Goal: Obtain resource: Download file/media

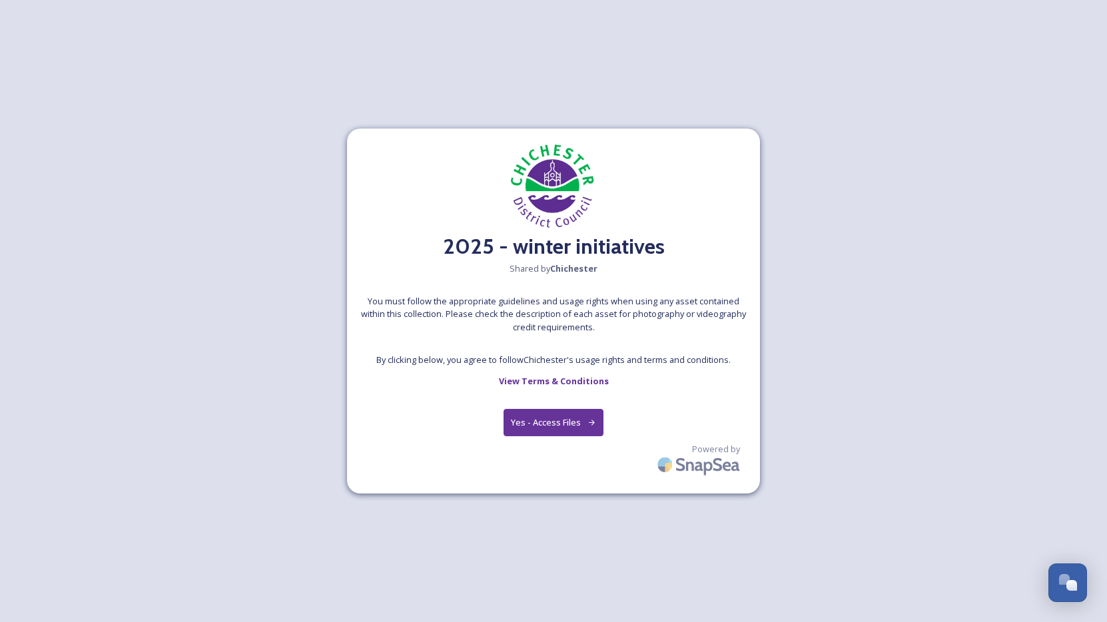
click at [556, 426] on button "Yes - Access Files" at bounding box center [553, 422] width 100 height 27
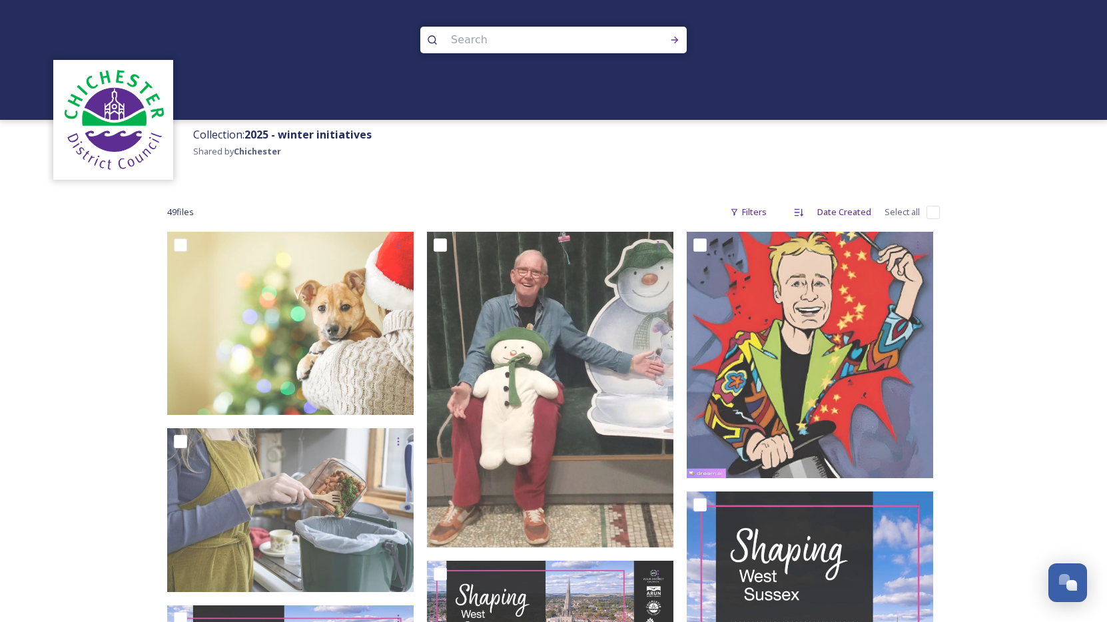
click at [931, 209] on input "checkbox" at bounding box center [932, 212] width 13 height 13
checkbox input "true"
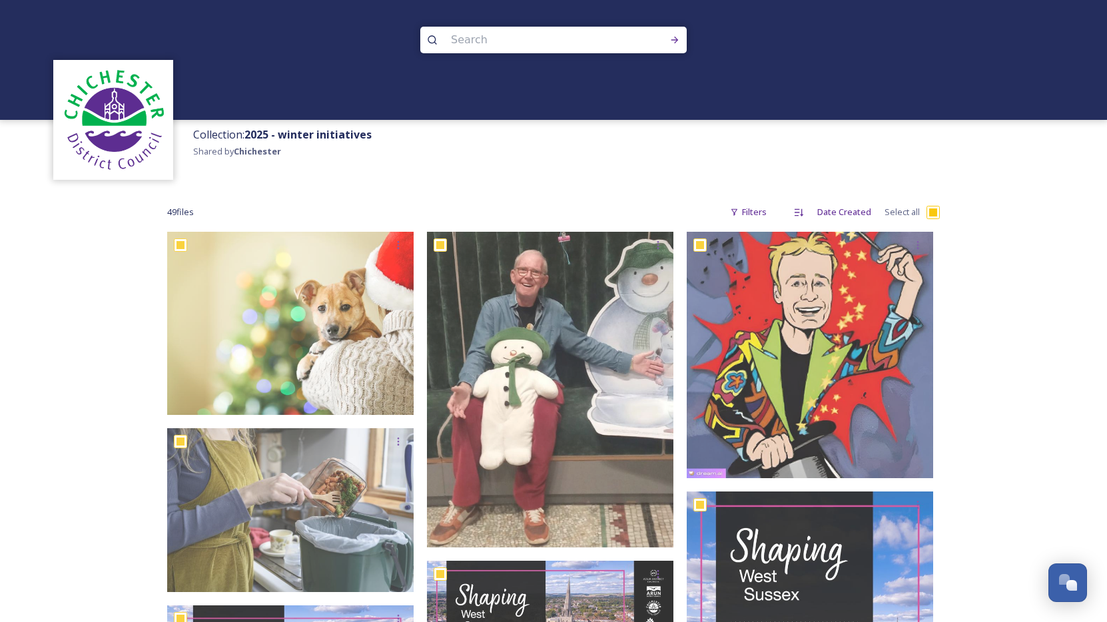
checkbox input "true"
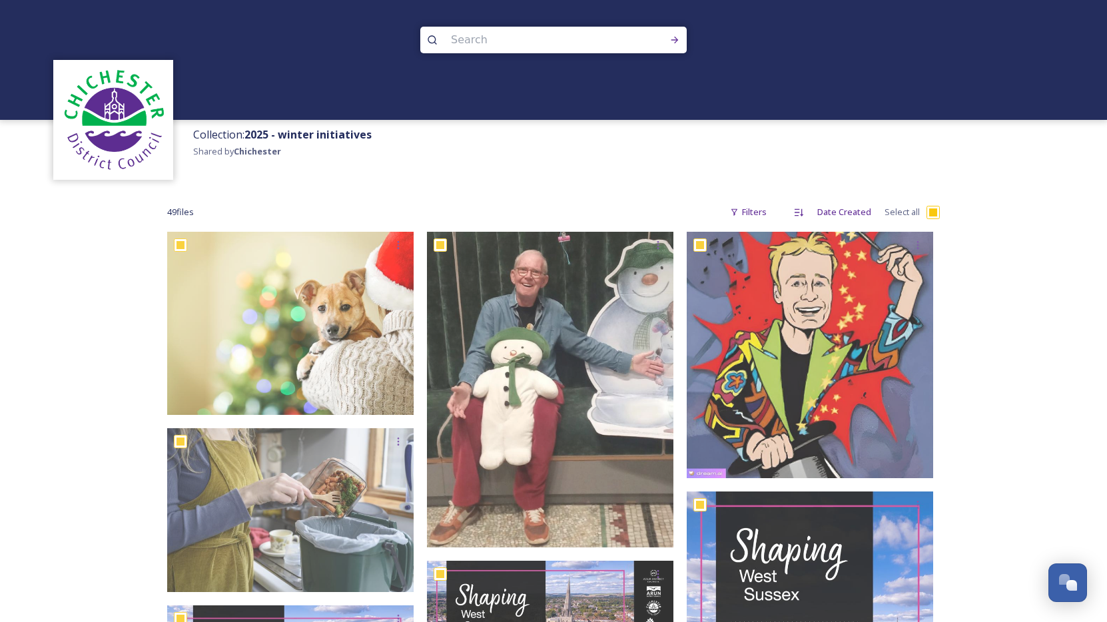
checkbox input "true"
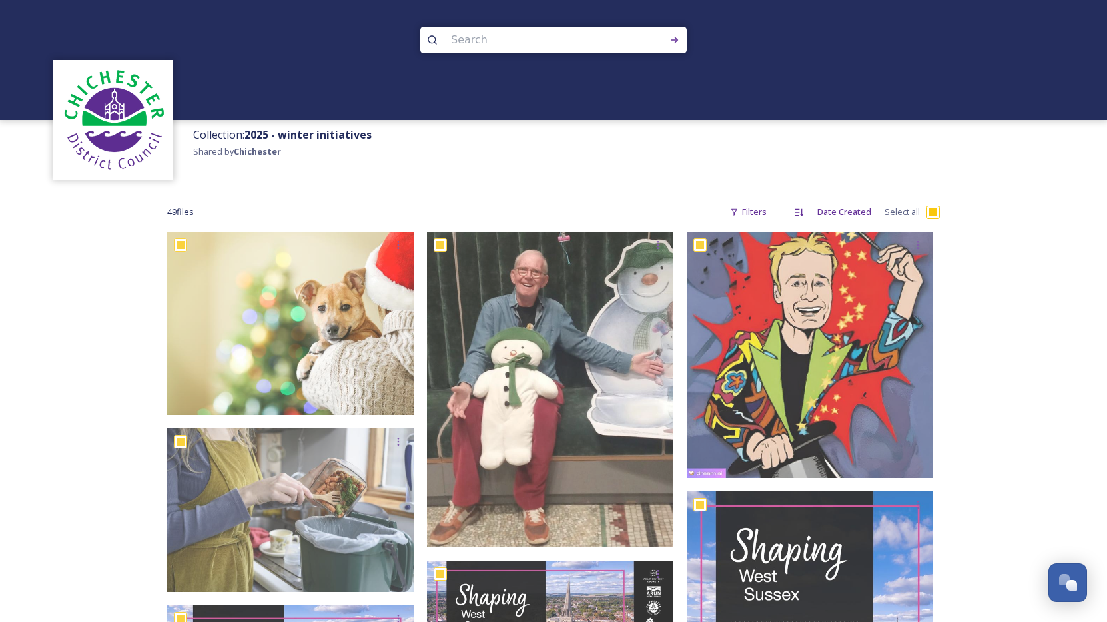
checkbox input "true"
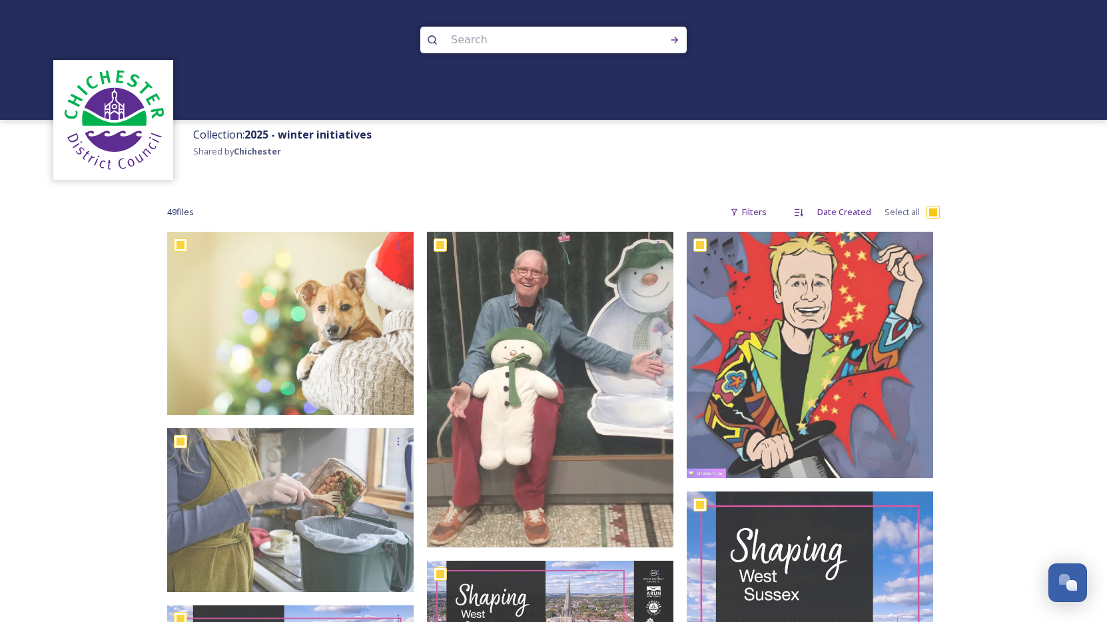
checkbox input "true"
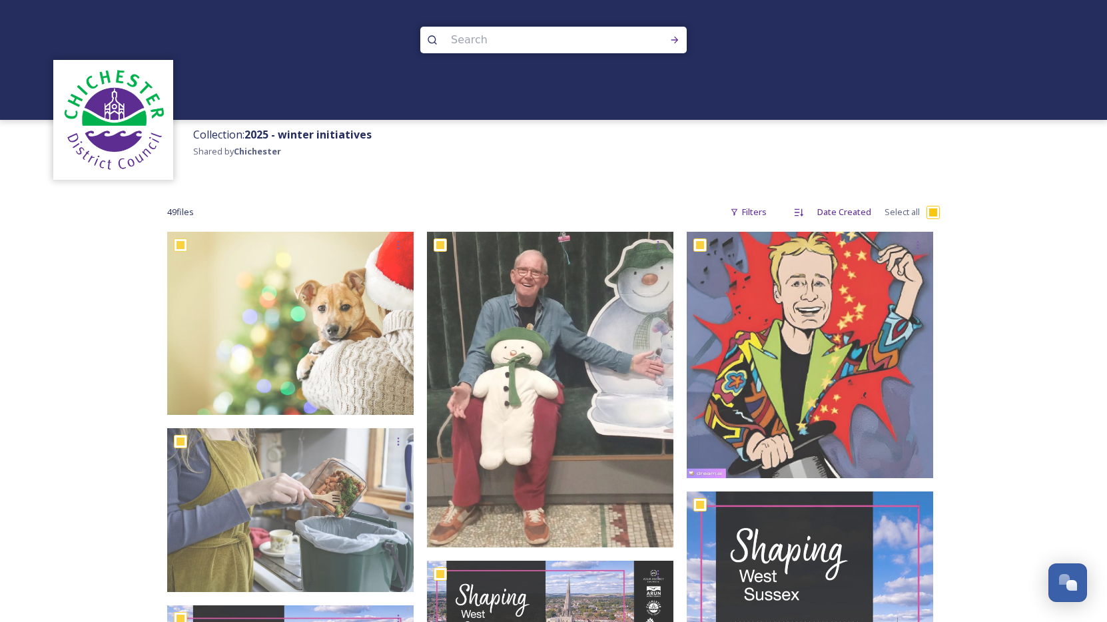
checkbox input "true"
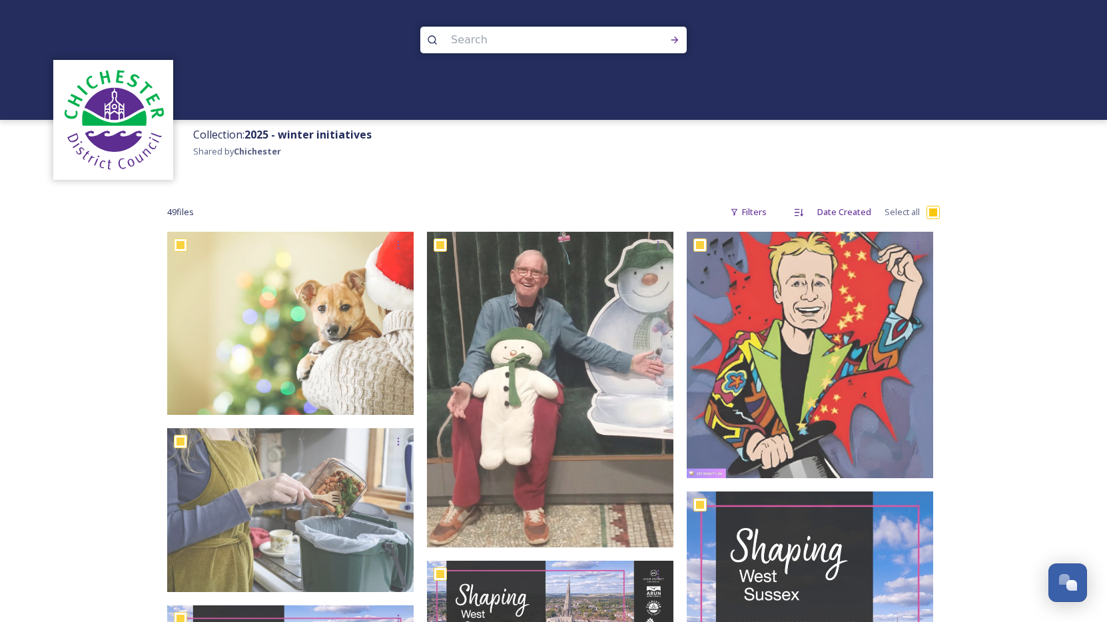
checkbox input "true"
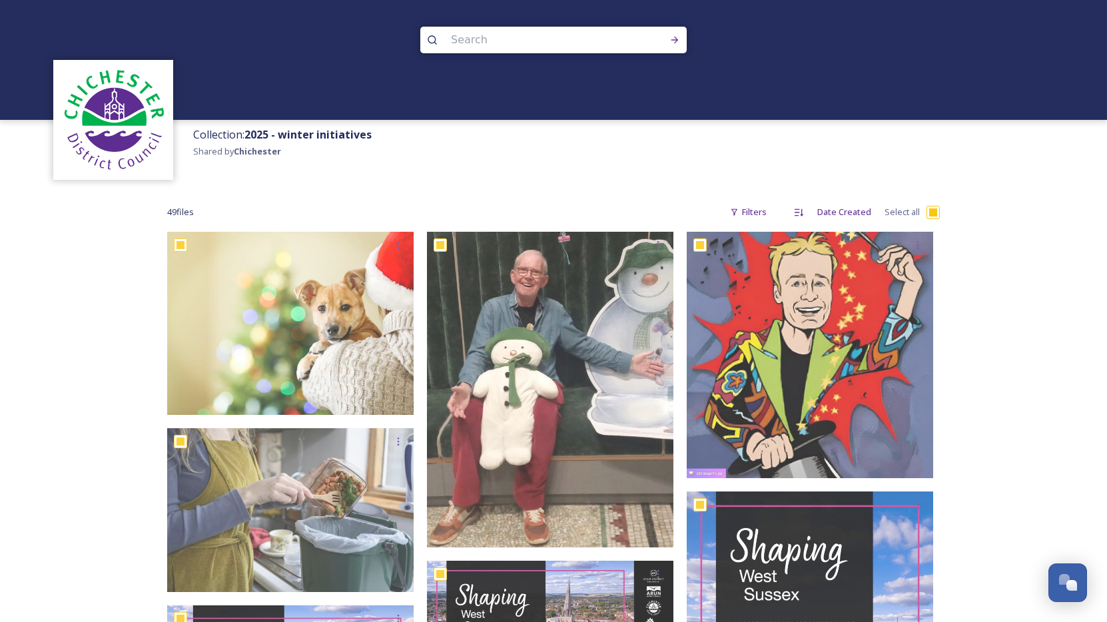
checkbox input "true"
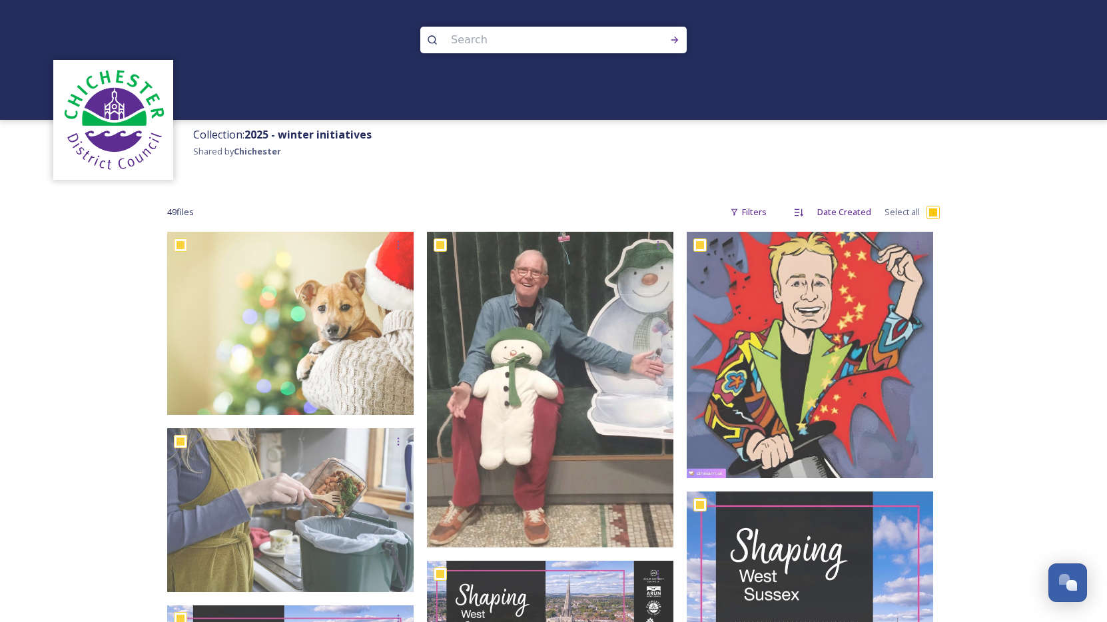
checkbox input "true"
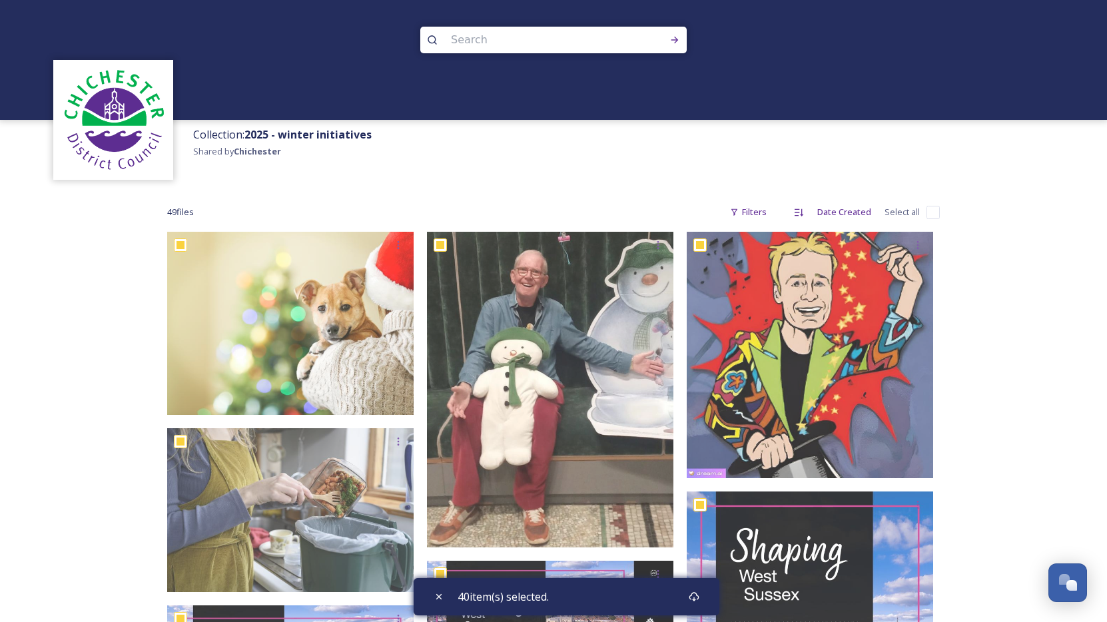
checkbox input "false"
click at [696, 603] on div "Download" at bounding box center [694, 597] width 24 height 24
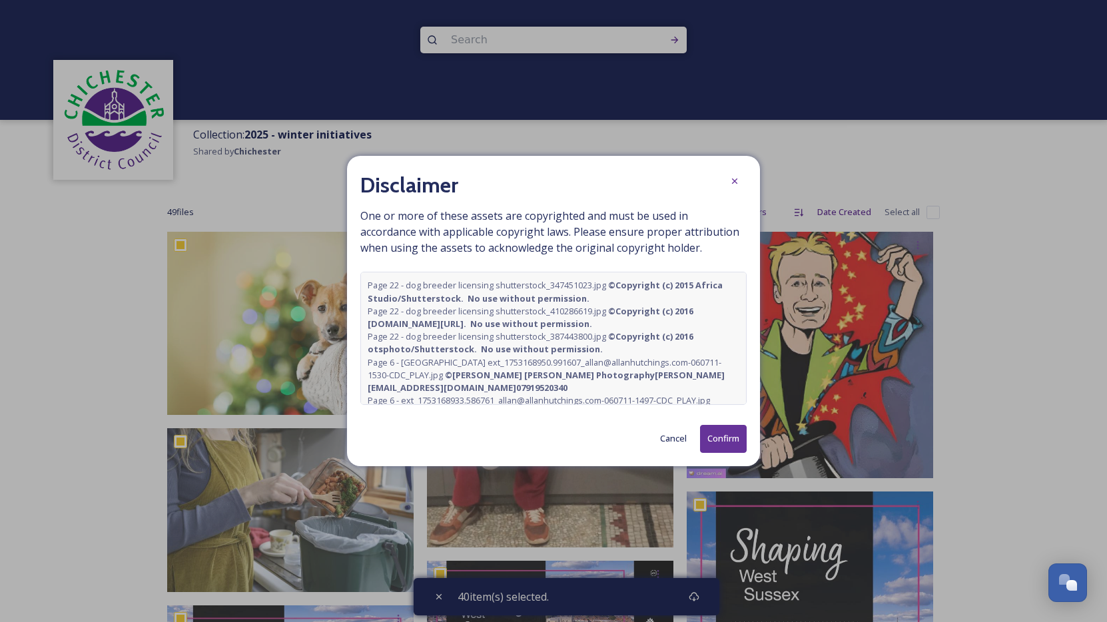
click at [729, 437] on button "Confirm" at bounding box center [723, 438] width 47 height 27
